Goal: Transaction & Acquisition: Purchase product/service

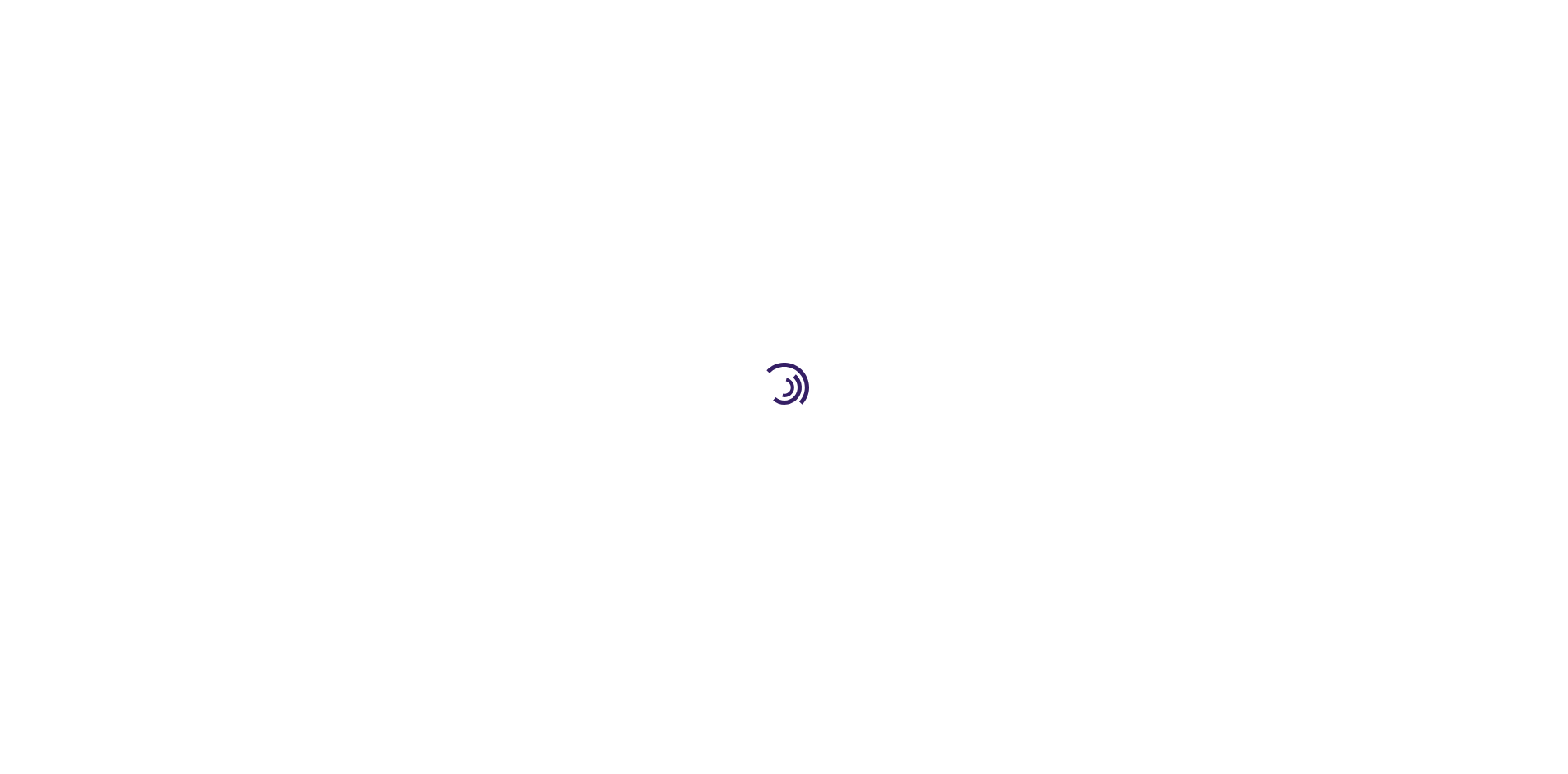
click at [1036, 25] on link "Log In" at bounding box center [1035, 25] width 32 height 13
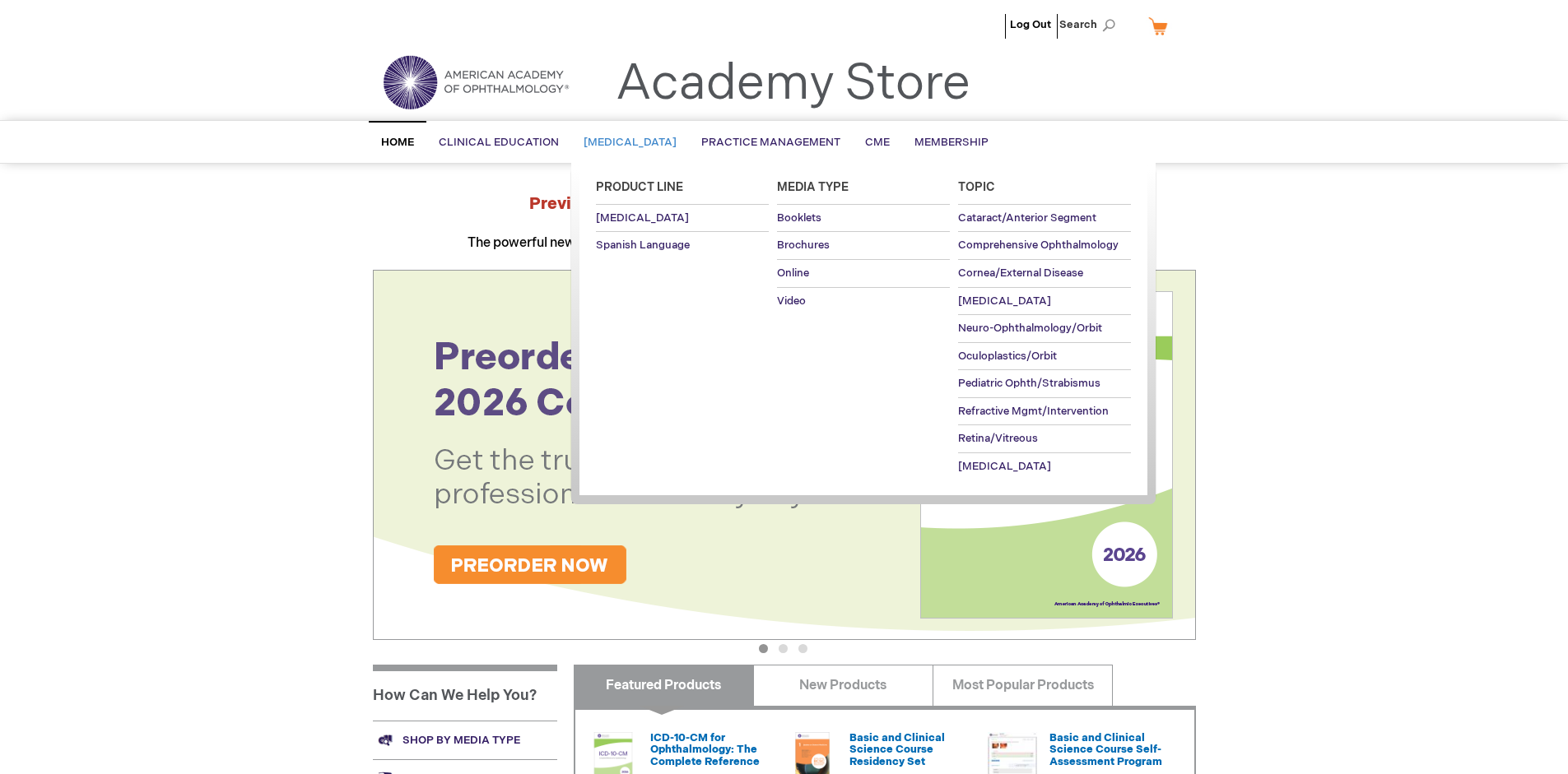
click at [635, 143] on span "Patient Education" at bounding box center [629, 143] width 93 height 13
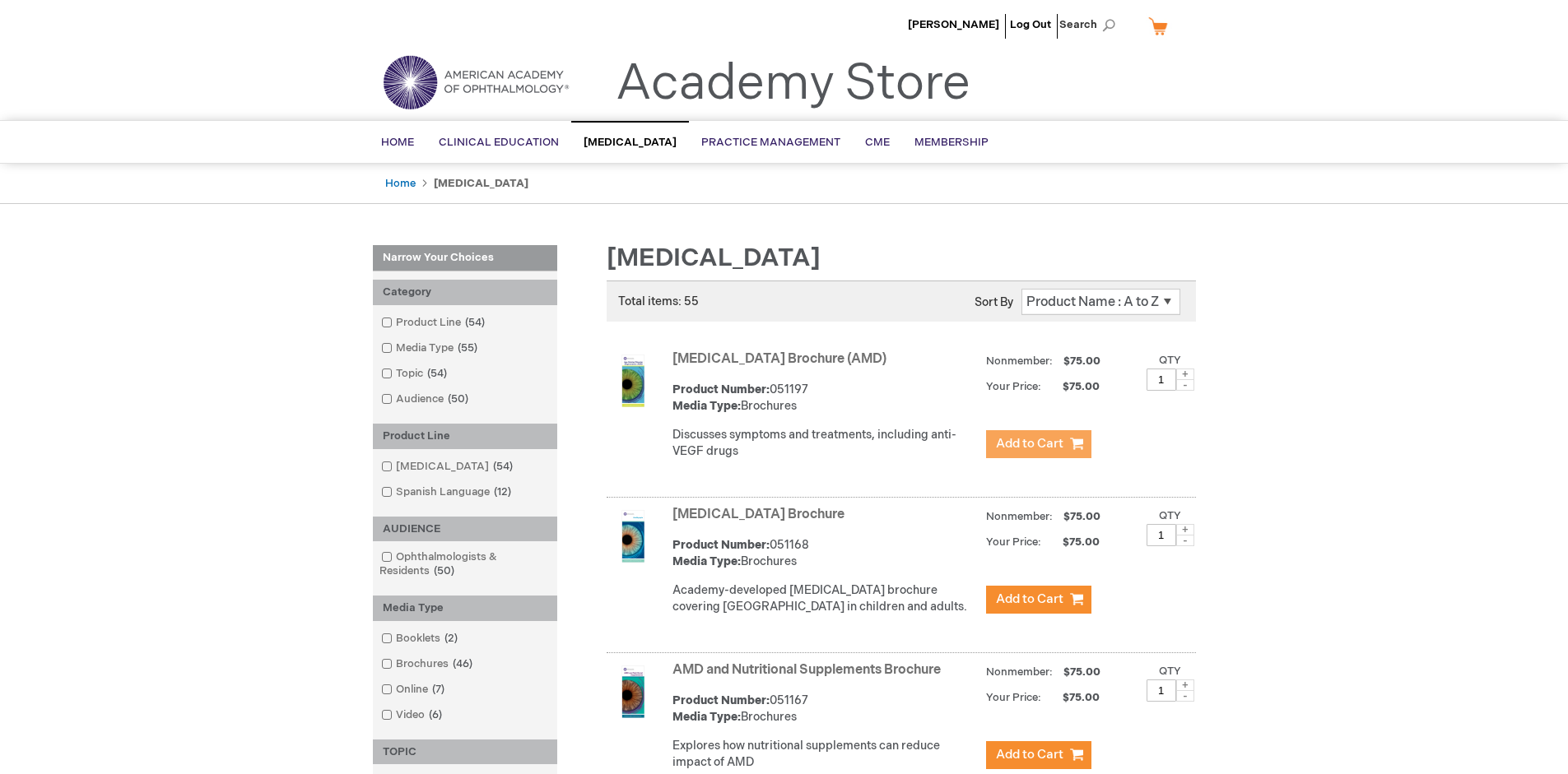
click at [1038, 445] on span "Add to Cart" at bounding box center [1029, 444] width 68 height 16
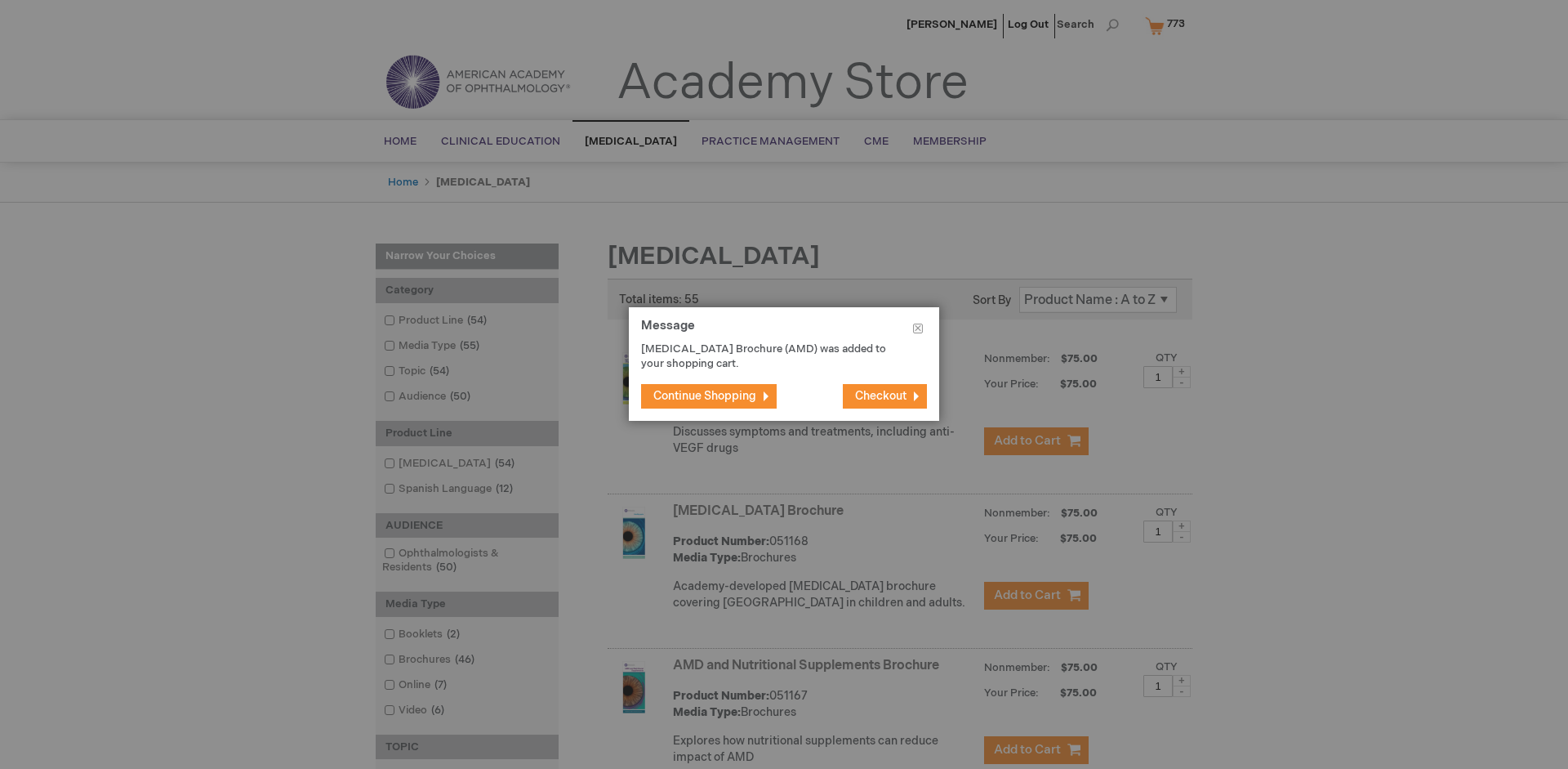
click at [705, 395] on span "Continue Shopping" at bounding box center [705, 395] width 103 height 14
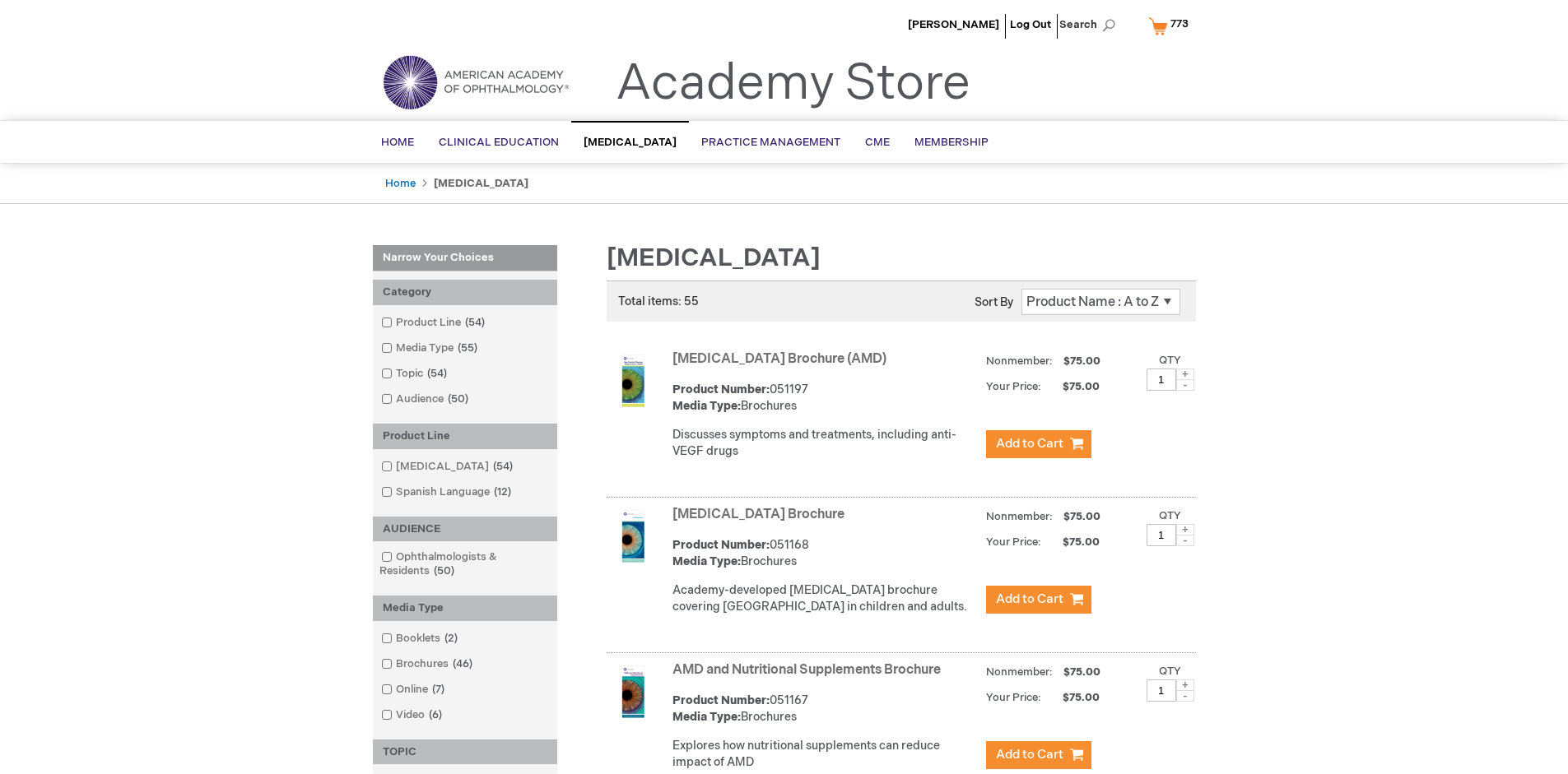
click at [809, 678] on link "AMD and Nutritional Supplements Brochure" at bounding box center [806, 670] width 268 height 16
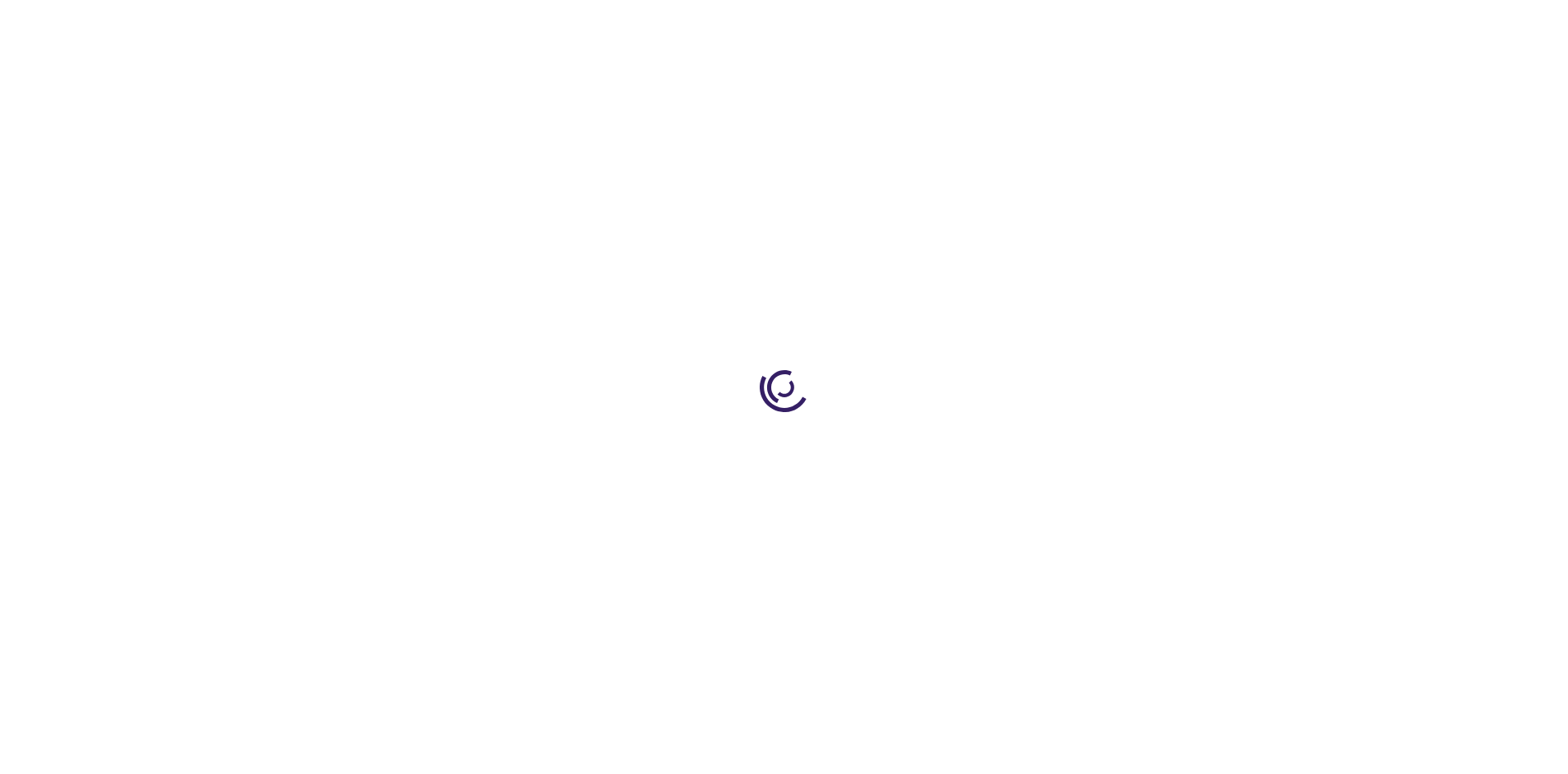
type input "1"
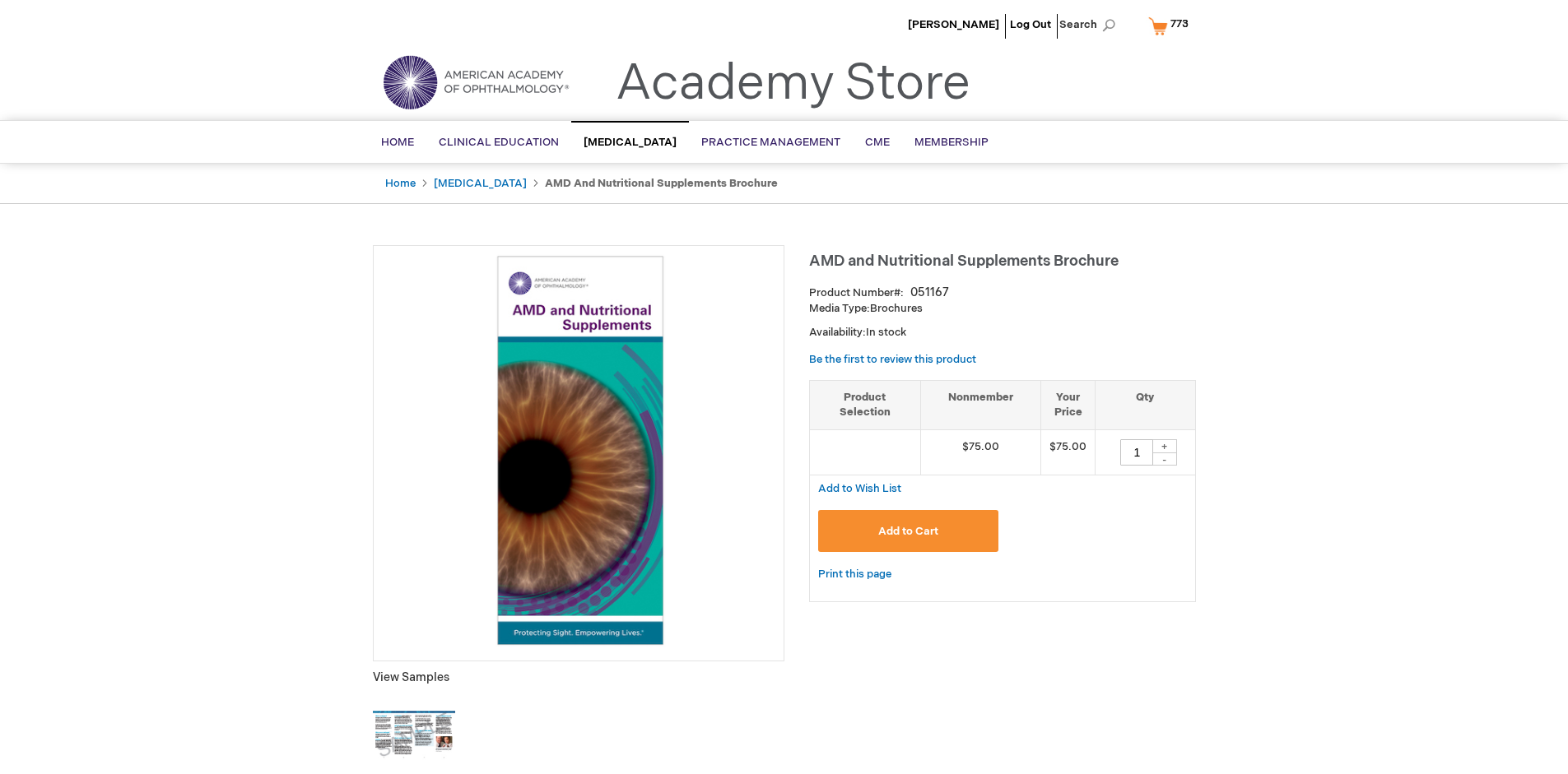
click at [908, 530] on span "Add to Cart" at bounding box center [908, 531] width 60 height 13
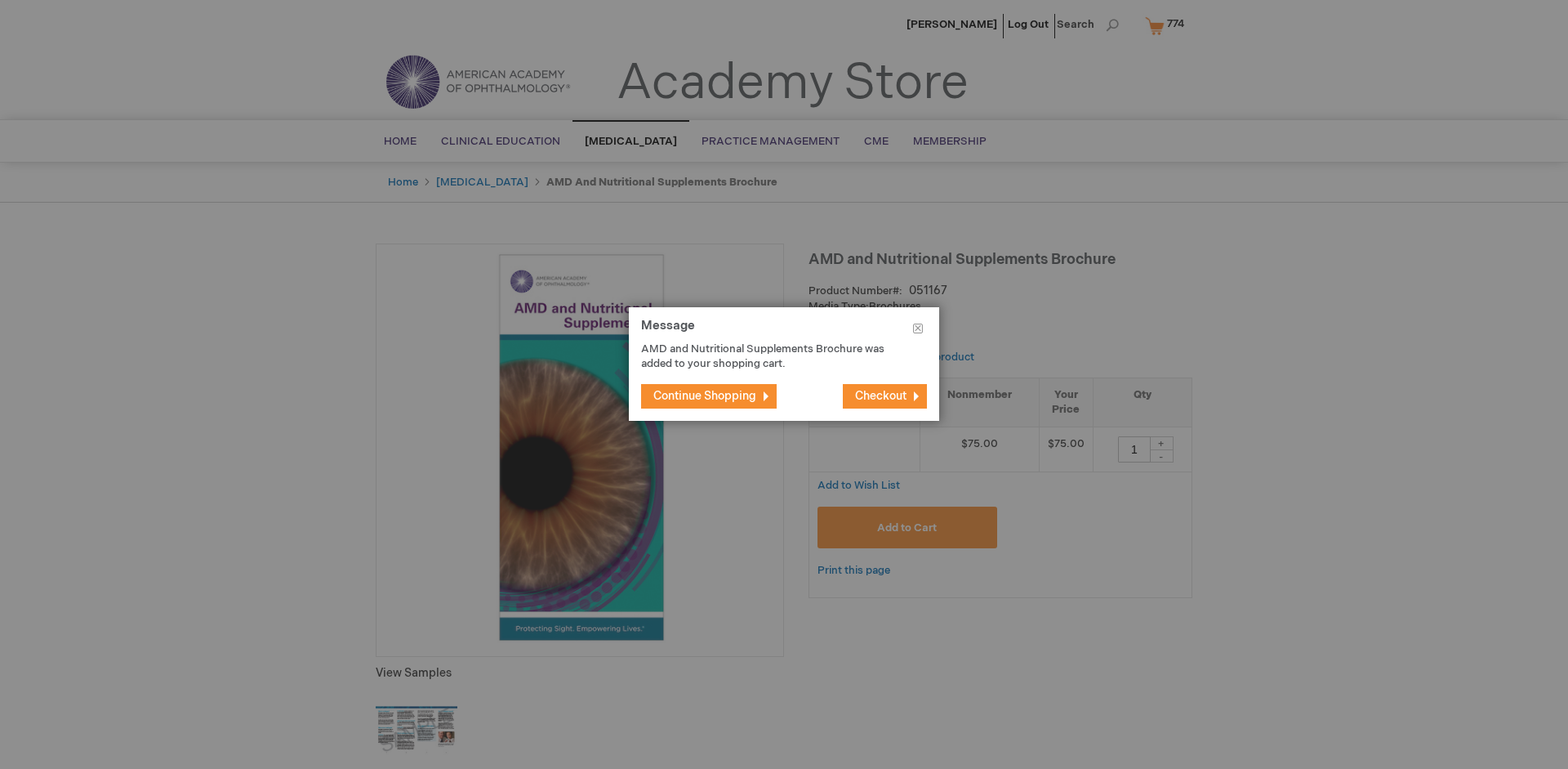
click at [705, 395] on span "Continue Shopping" at bounding box center [705, 395] width 103 height 14
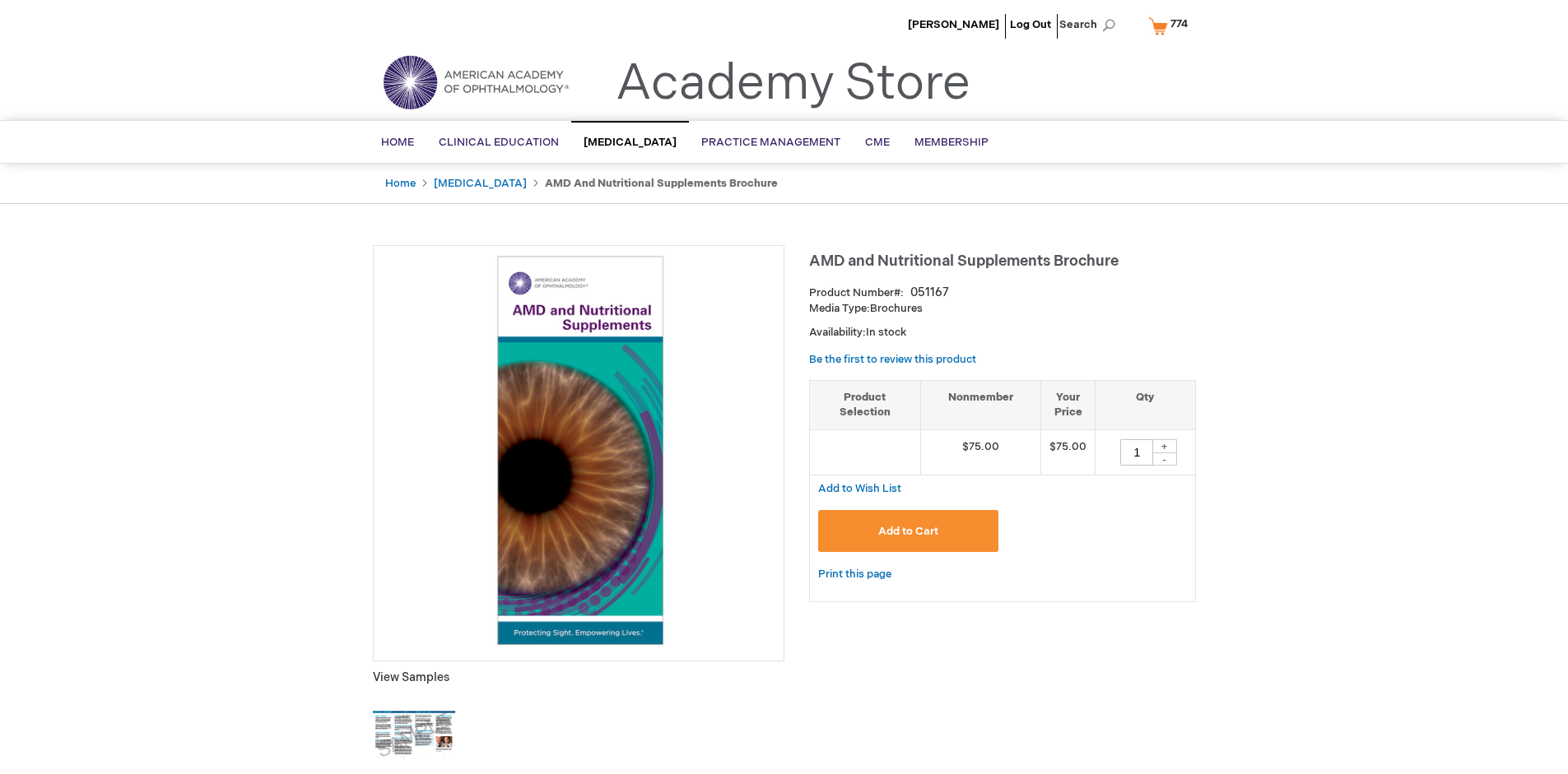
click at [1171, 26] on span "774" at bounding box center [1178, 24] width 18 height 13
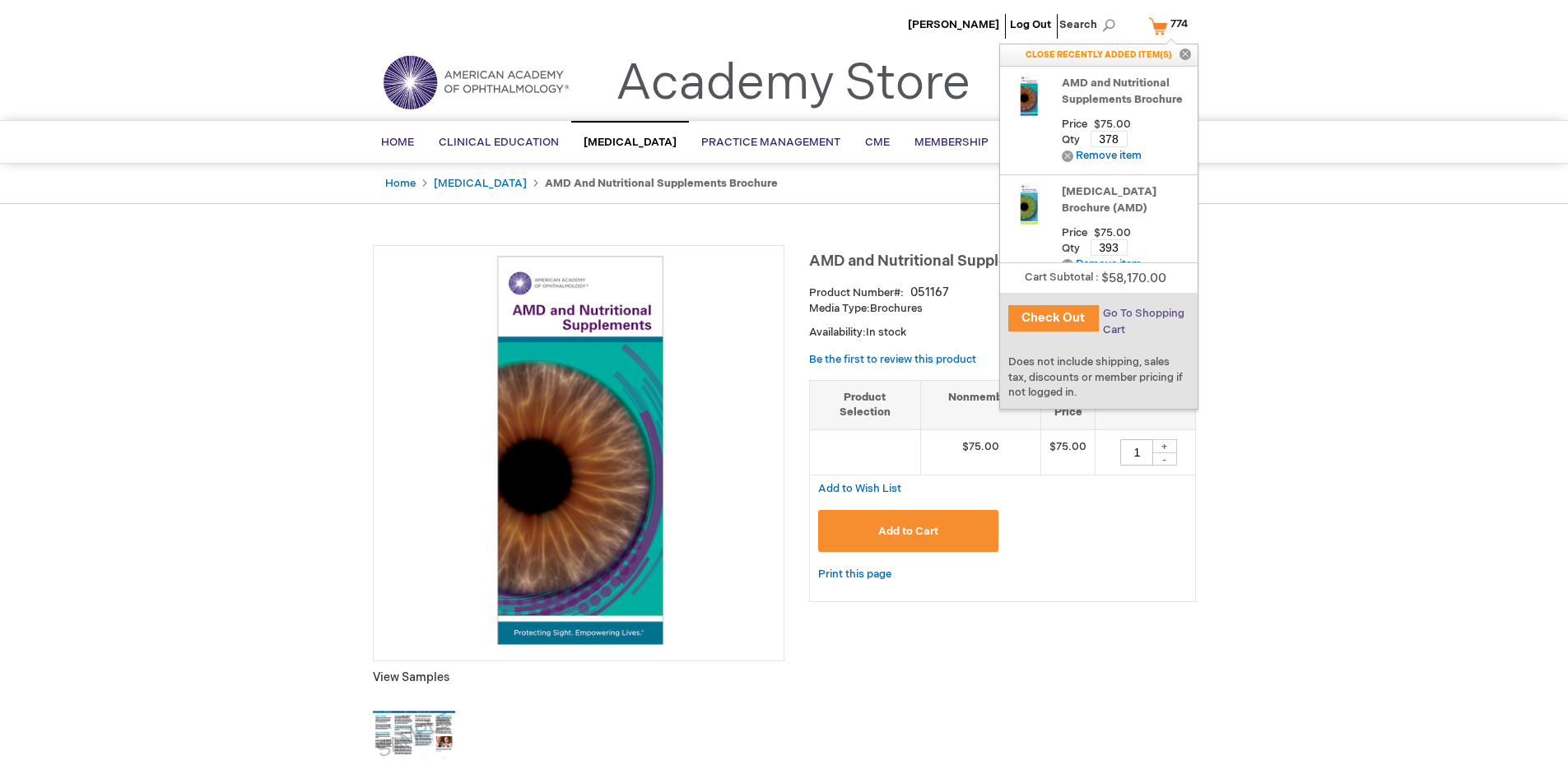
click at [1142, 314] on span "Go To Shopping Cart" at bounding box center [1143, 322] width 82 height 30
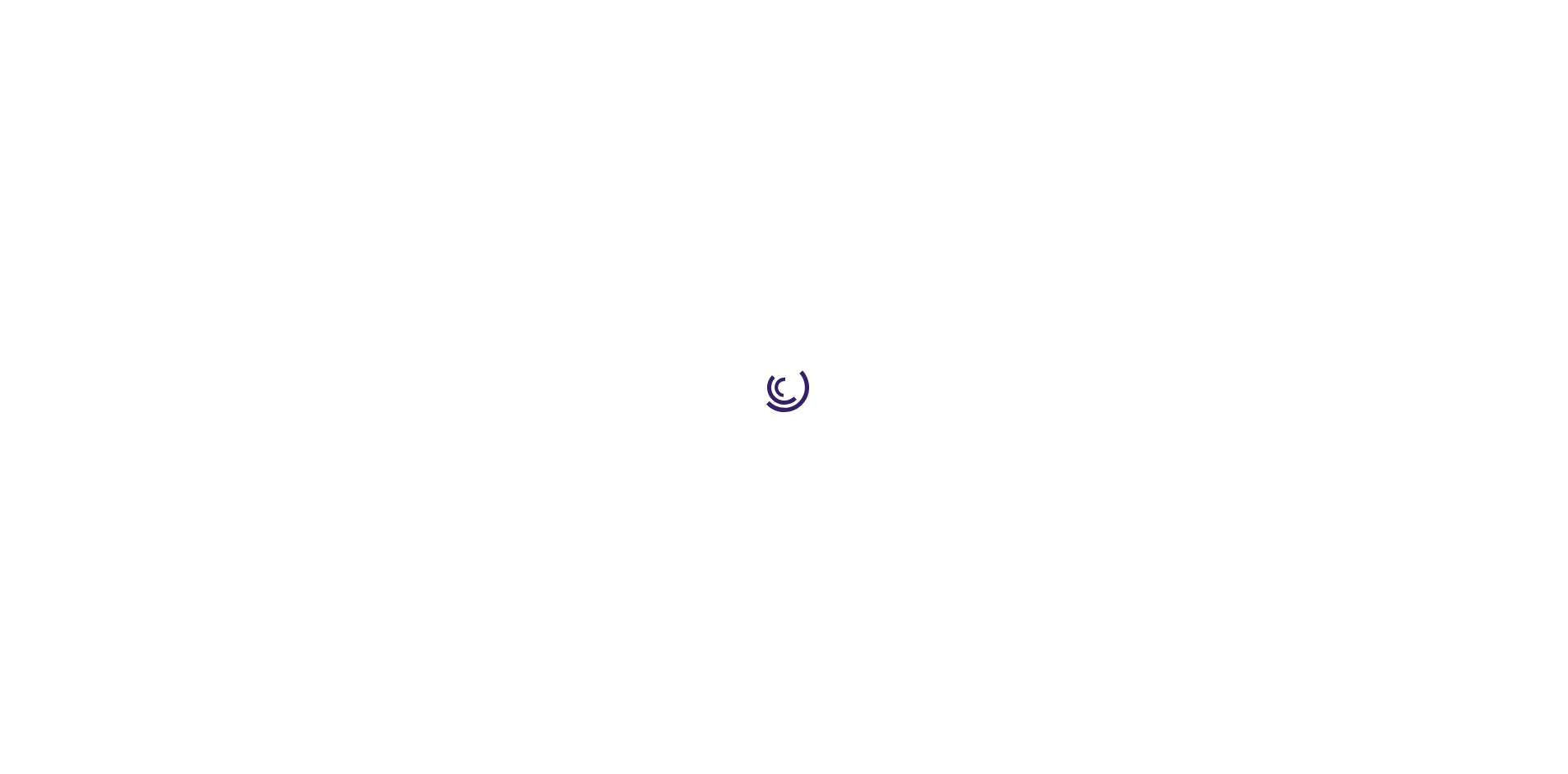
select select "US"
select select "41"
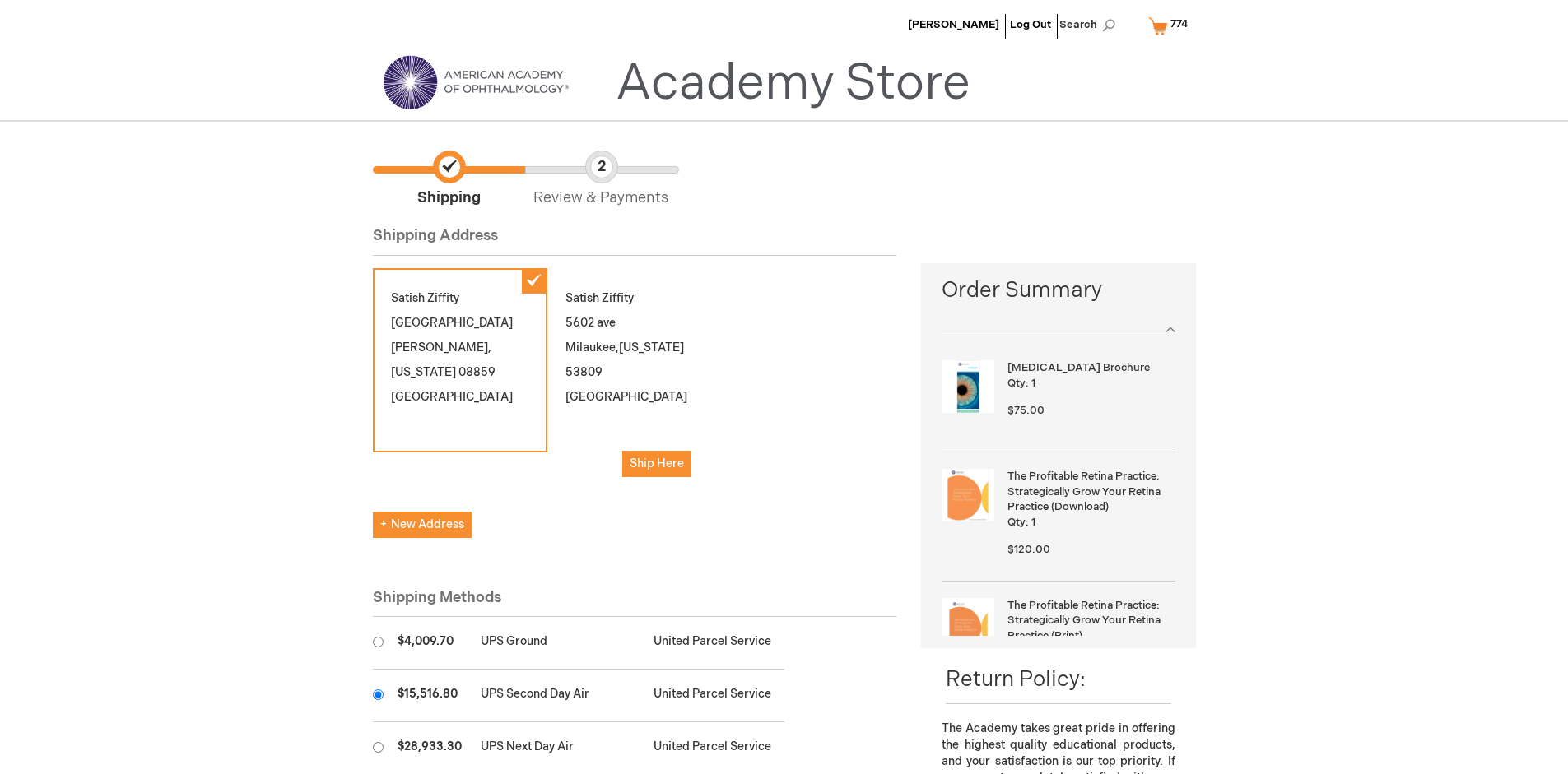
click at [378, 694] on input "radio" at bounding box center [378, 694] width 11 height 11
